Goal: Task Accomplishment & Management: Manage account settings

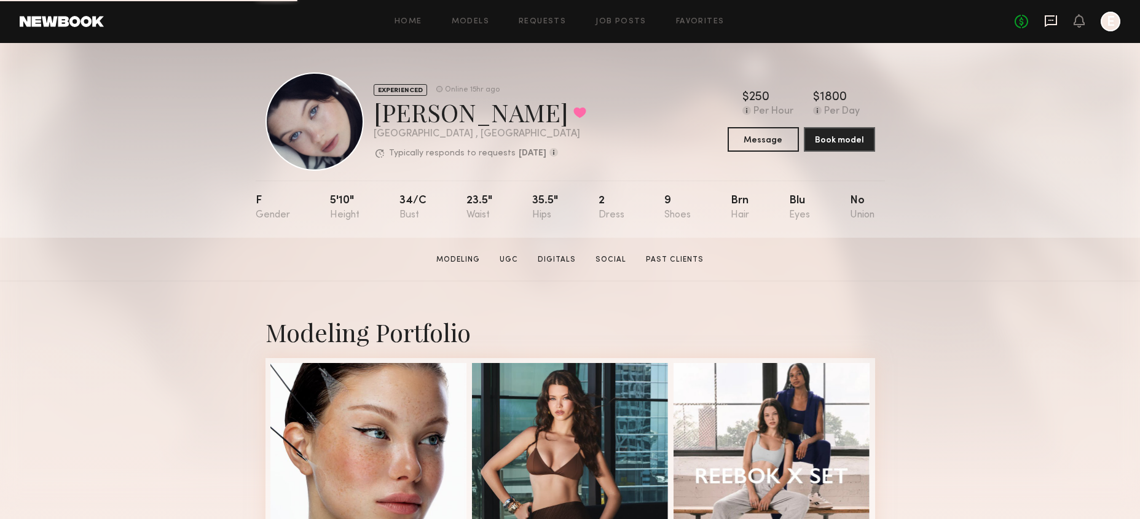
click at [1044, 24] on icon at bounding box center [1051, 21] width 14 height 14
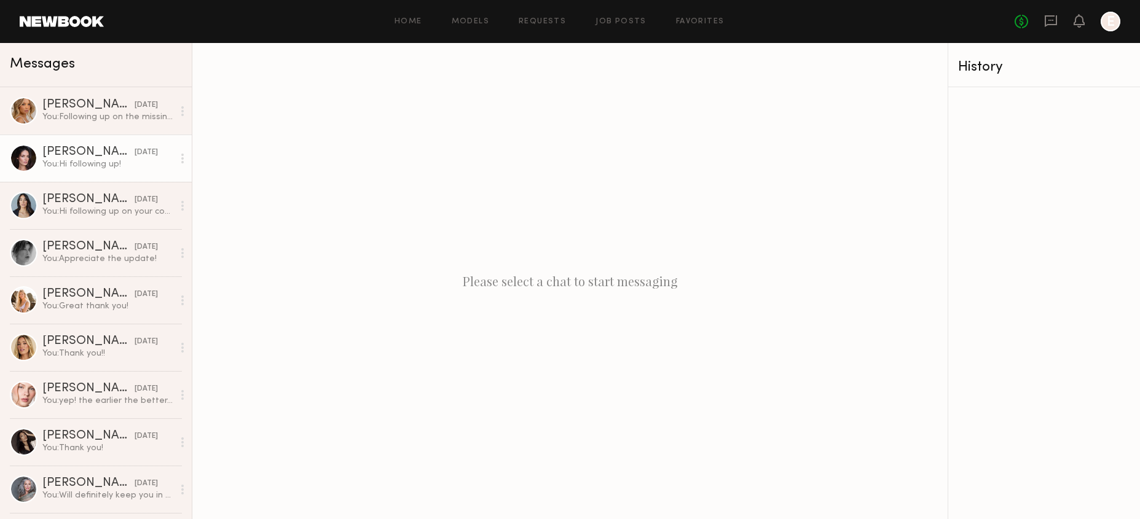
click at [93, 162] on div "You: Hi following up!" at bounding box center [107, 165] width 131 height 12
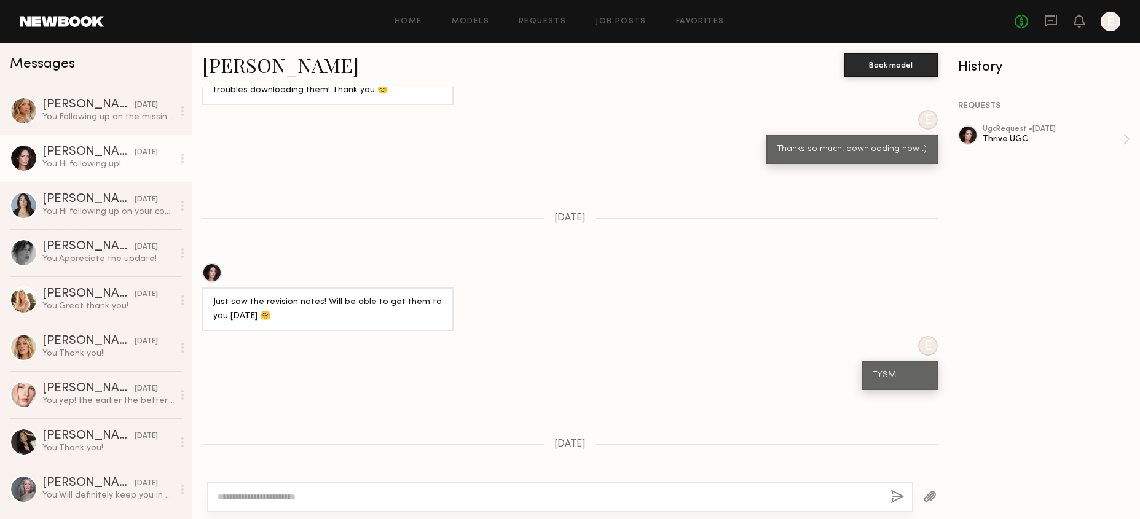
scroll to position [1021, 0]
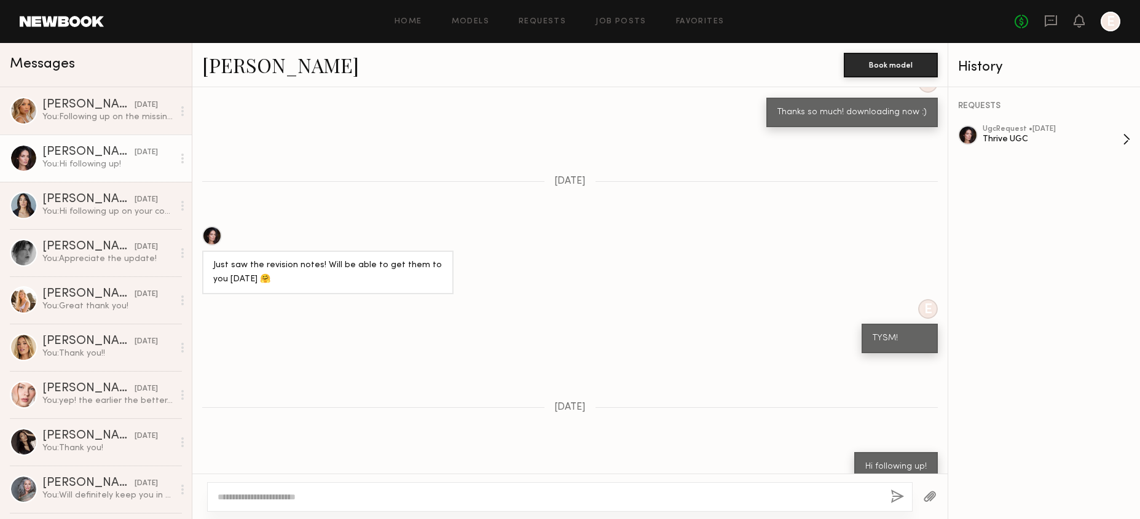
click at [1070, 131] on div "ugc Request • [DATE]" at bounding box center [1053, 129] width 140 height 8
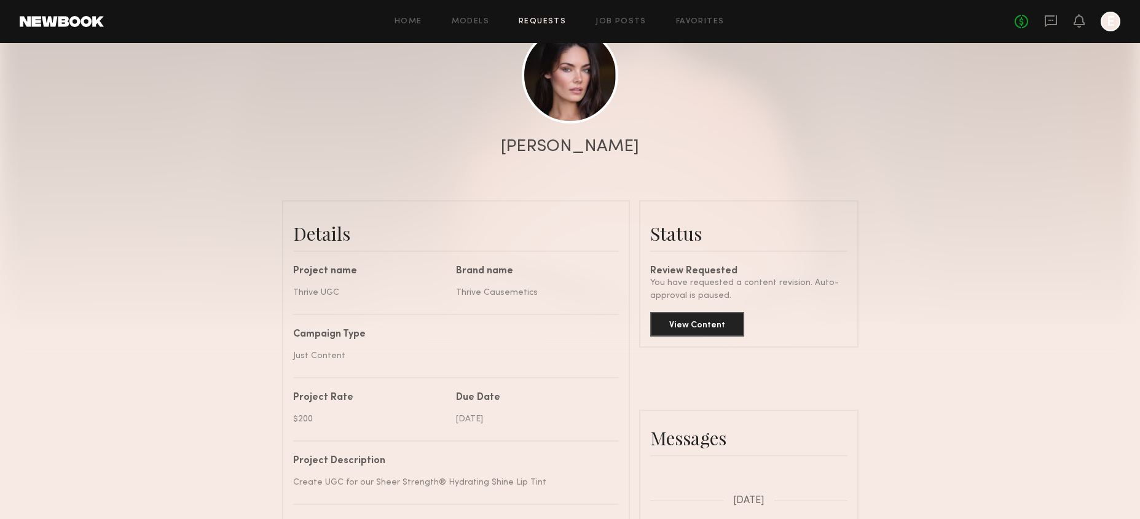
scroll to position [200, 0]
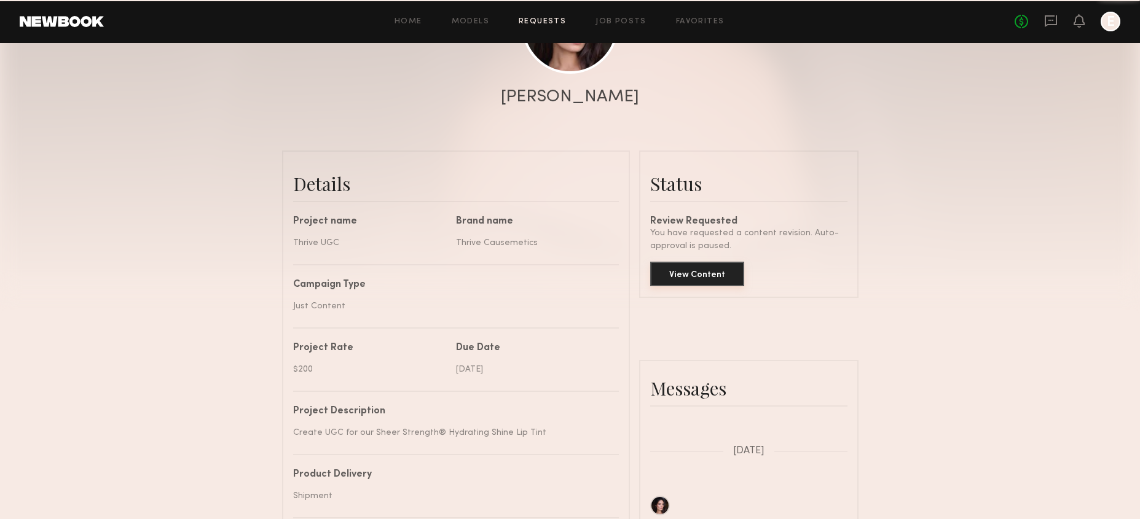
click at [689, 277] on button "View Content" at bounding box center [697, 274] width 94 height 25
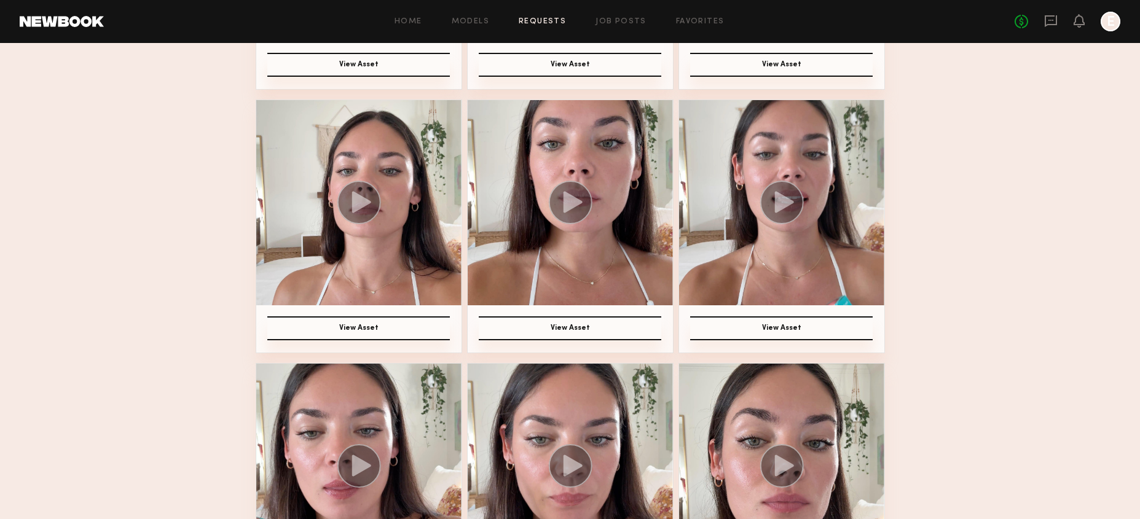
scroll to position [1573, 0]
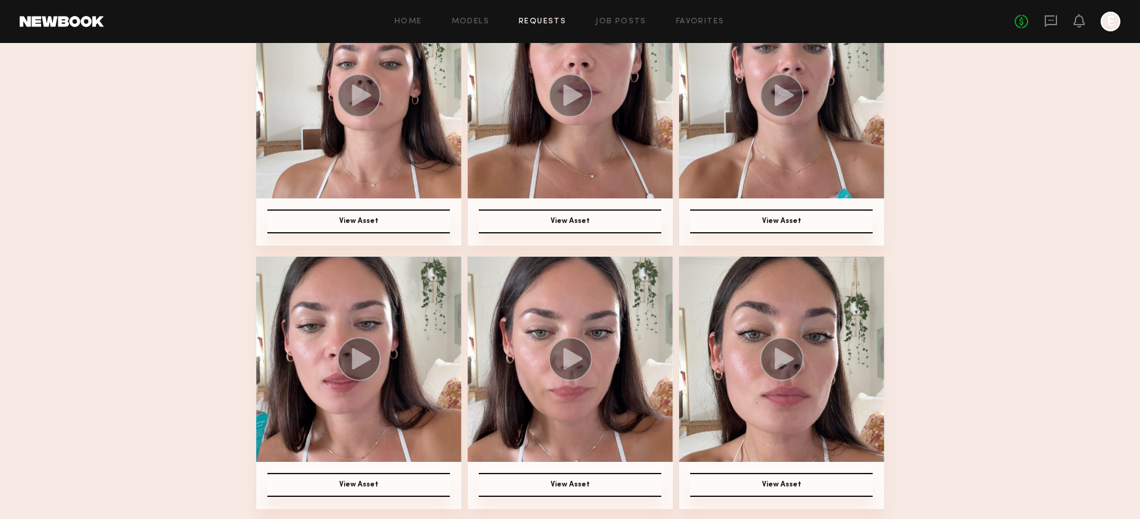
click at [551, 357] on circle at bounding box center [570, 359] width 44 height 44
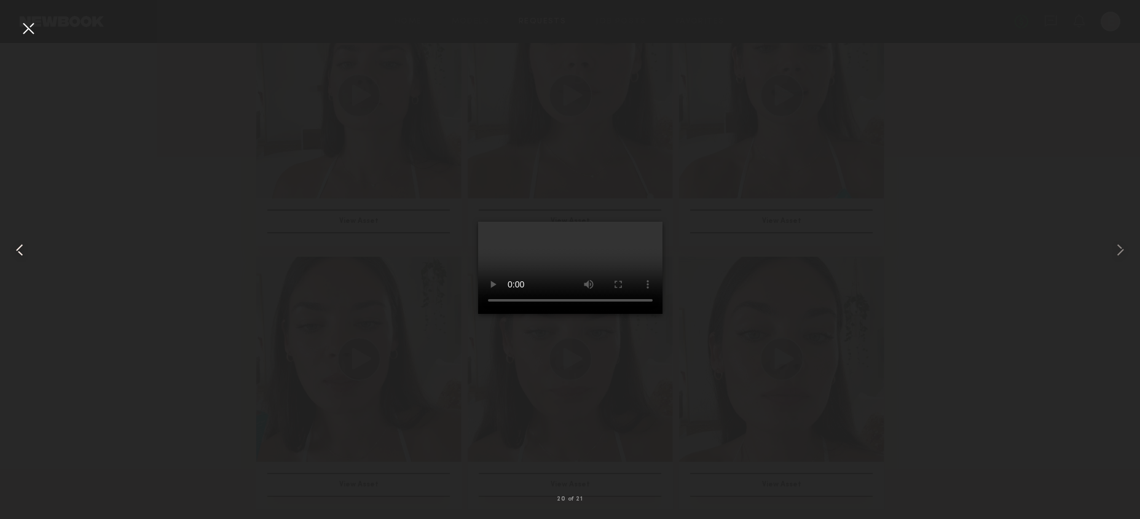
click at [18, 247] on common-icon at bounding box center [20, 250] width 20 height 20
click at [20, 251] on common-icon at bounding box center [20, 250] width 20 height 20
click at [1116, 250] on common-icon at bounding box center [1120, 250] width 20 height 20
click at [19, 237] on div at bounding box center [22, 250] width 45 height 460
click at [30, 242] on div at bounding box center [22, 250] width 45 height 460
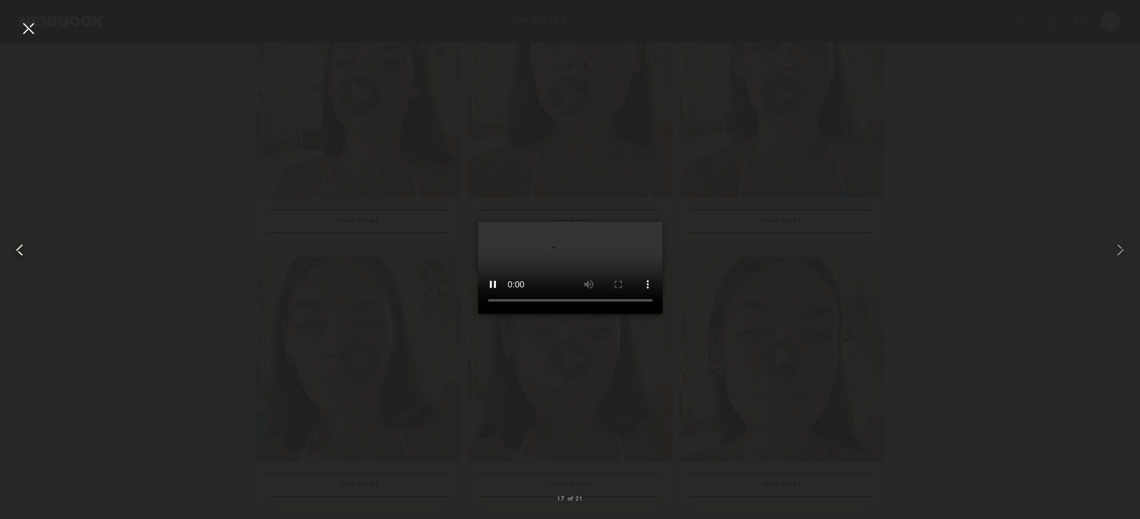
click at [30, 242] on div at bounding box center [22, 250] width 45 height 460
click at [1017, 165] on div at bounding box center [570, 250] width 1140 height 460
click at [865, 139] on div at bounding box center [570, 250] width 1140 height 460
click at [28, 29] on div at bounding box center [28, 28] width 20 height 20
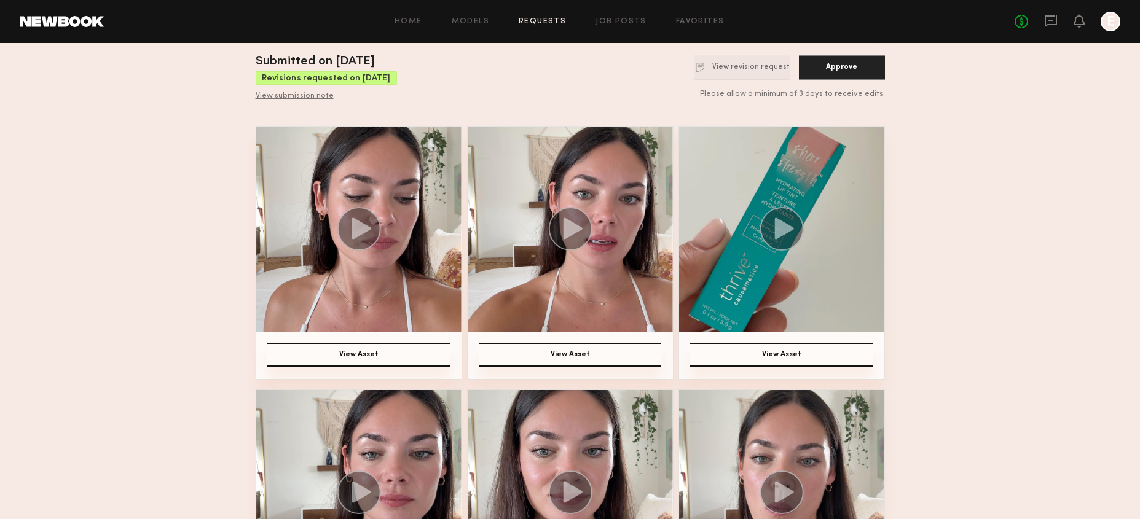
scroll to position [45, 0]
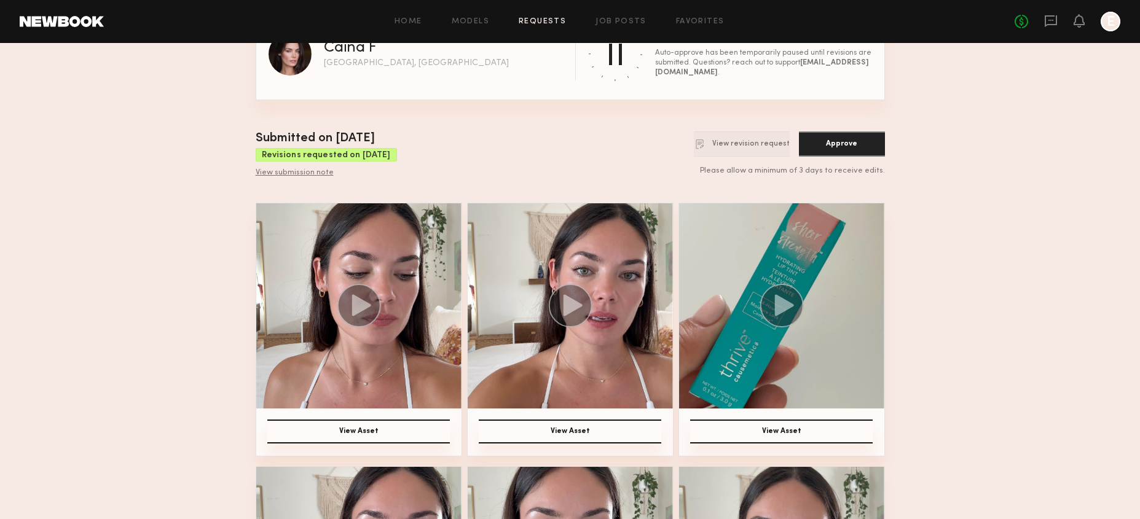
click at [294, 260] on img at bounding box center [358, 305] width 205 height 205
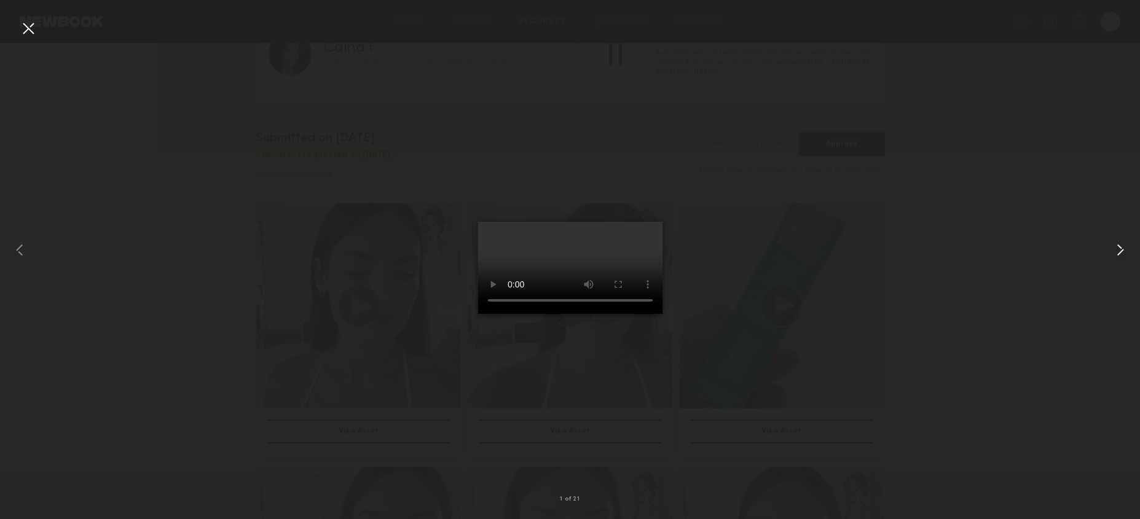
click at [1127, 245] on common-icon at bounding box center [1120, 250] width 20 height 20
click at [1119, 246] on common-icon at bounding box center [1120, 250] width 20 height 20
click at [1131, 247] on div at bounding box center [1116, 250] width 45 height 460
click at [1113, 245] on common-icon at bounding box center [1120, 250] width 20 height 20
click at [1123, 252] on common-icon at bounding box center [1120, 250] width 20 height 20
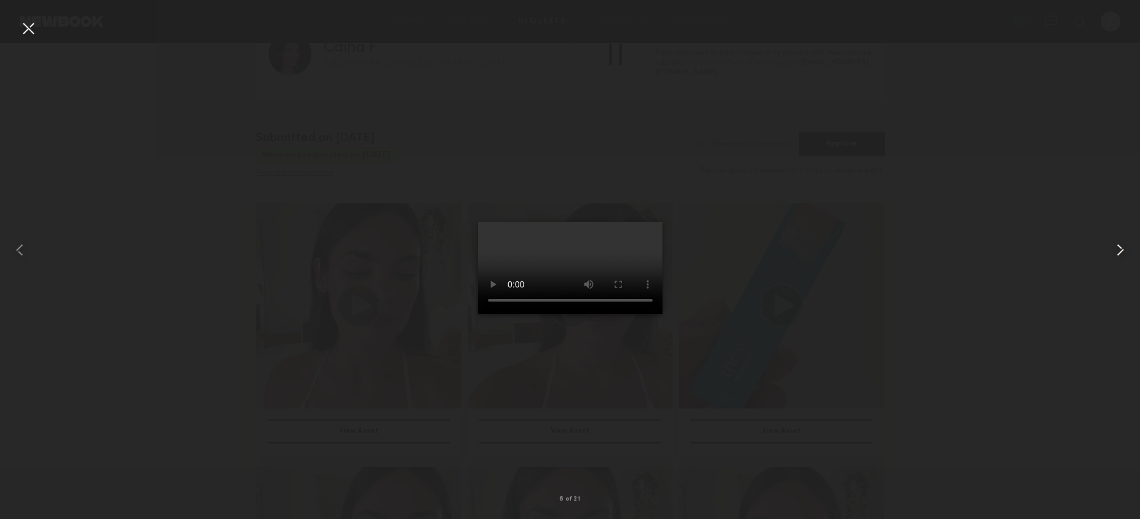
click at [1128, 252] on common-icon at bounding box center [1120, 250] width 20 height 20
click at [1116, 254] on common-icon at bounding box center [1120, 250] width 20 height 20
click at [1120, 240] on common-icon at bounding box center [1120, 250] width 20 height 20
click at [1128, 241] on common-icon at bounding box center [1120, 250] width 20 height 20
click at [1126, 243] on common-icon at bounding box center [1120, 250] width 20 height 20
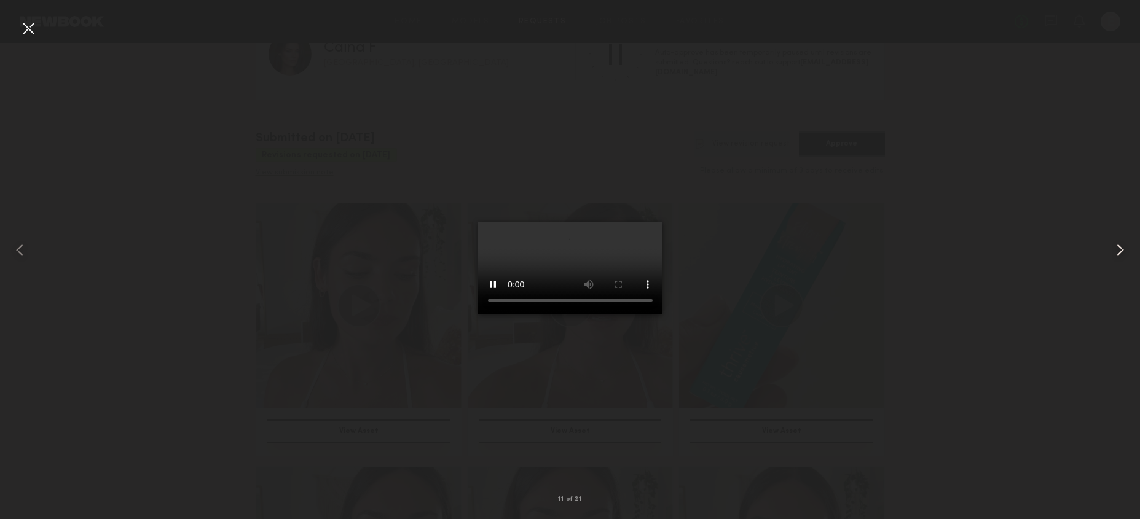
click at [1109, 248] on div at bounding box center [1116, 250] width 45 height 460
click at [1119, 243] on common-icon at bounding box center [1120, 250] width 20 height 20
click at [852, 178] on div at bounding box center [570, 250] width 1140 height 460
click at [17, 29] on div at bounding box center [22, 250] width 45 height 460
click at [815, 195] on div at bounding box center [570, 250] width 1140 height 460
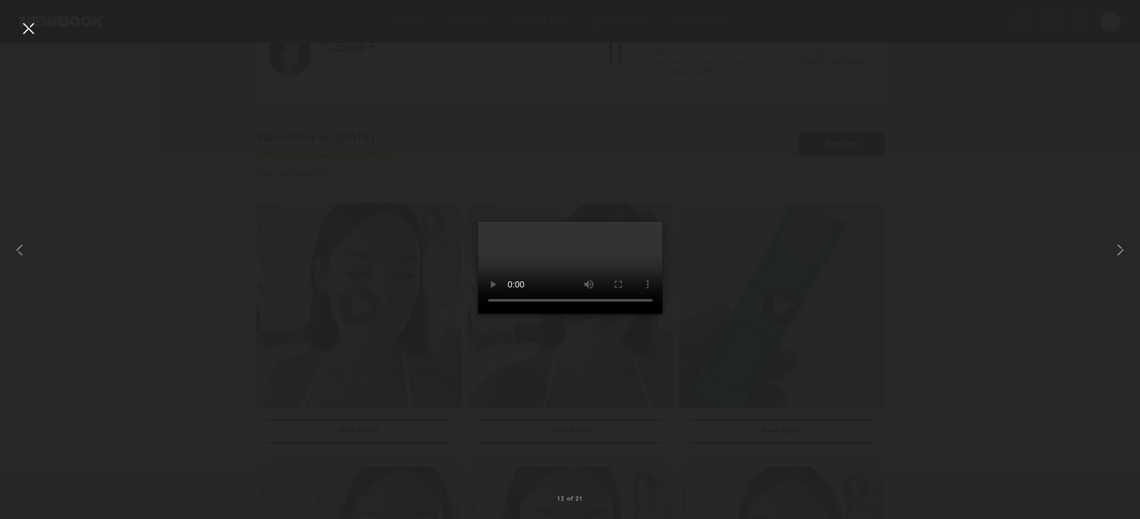
click at [498, 222] on video at bounding box center [570, 268] width 184 height 92
click at [29, 34] on div at bounding box center [28, 28] width 20 height 20
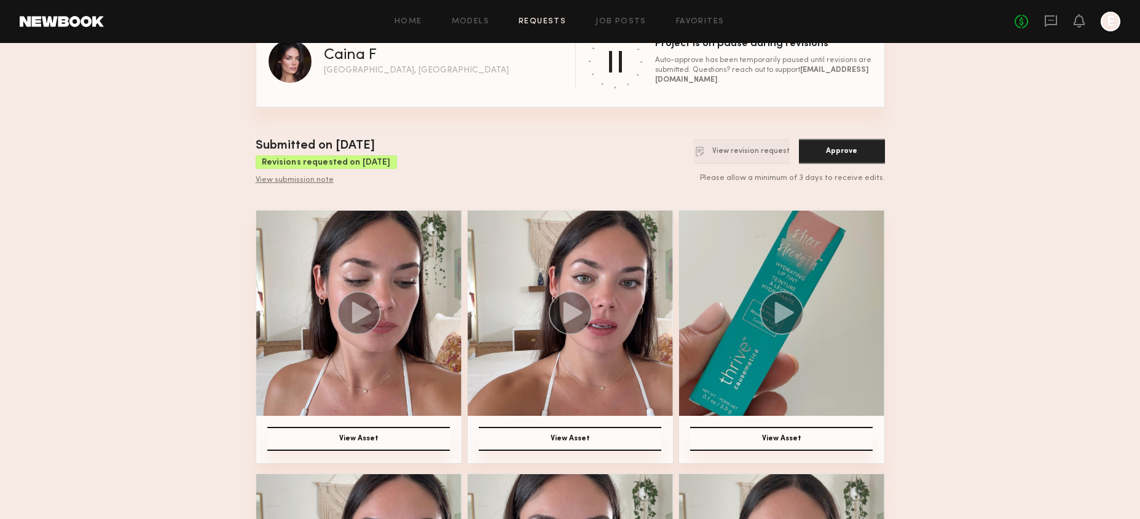
scroll to position [20, 0]
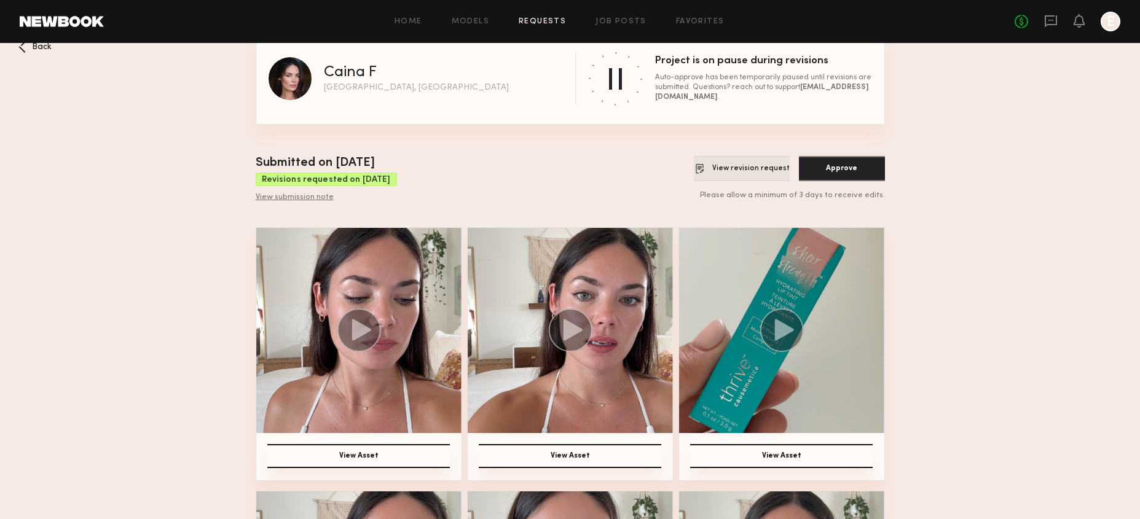
click at [729, 170] on button "View revision request" at bounding box center [742, 168] width 96 height 25
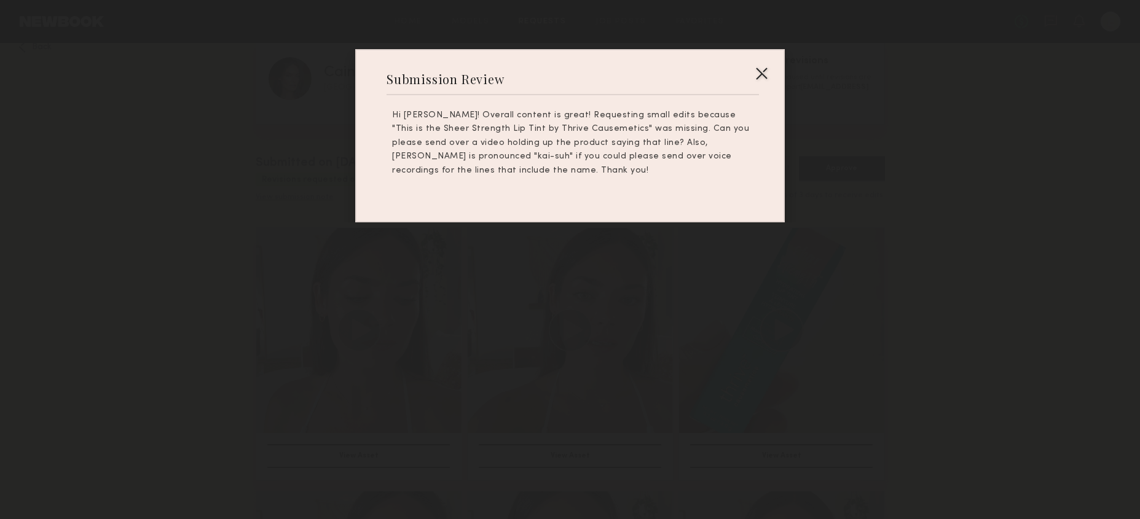
click at [914, 251] on div at bounding box center [570, 259] width 1140 height 519
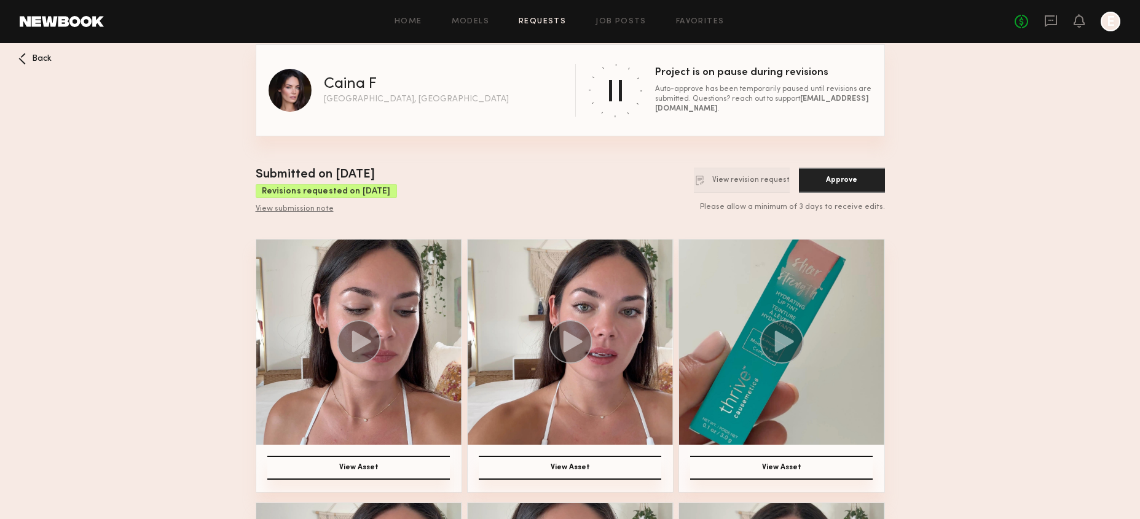
scroll to position [0, 0]
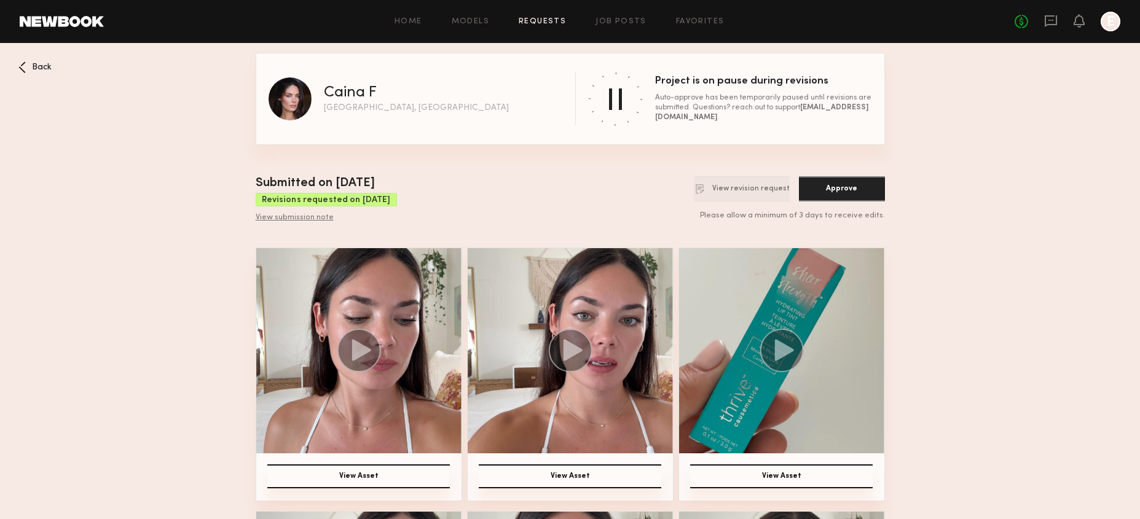
click at [34, 66] on span "Back" at bounding box center [42, 67] width 20 height 9
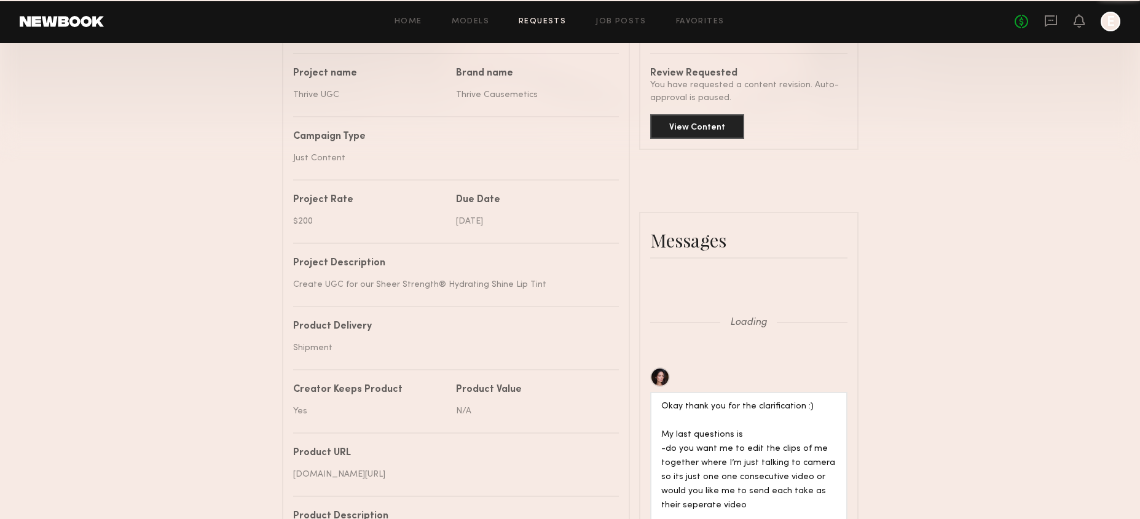
scroll to position [1179, 0]
